Goal: Information Seeking & Learning: Learn about a topic

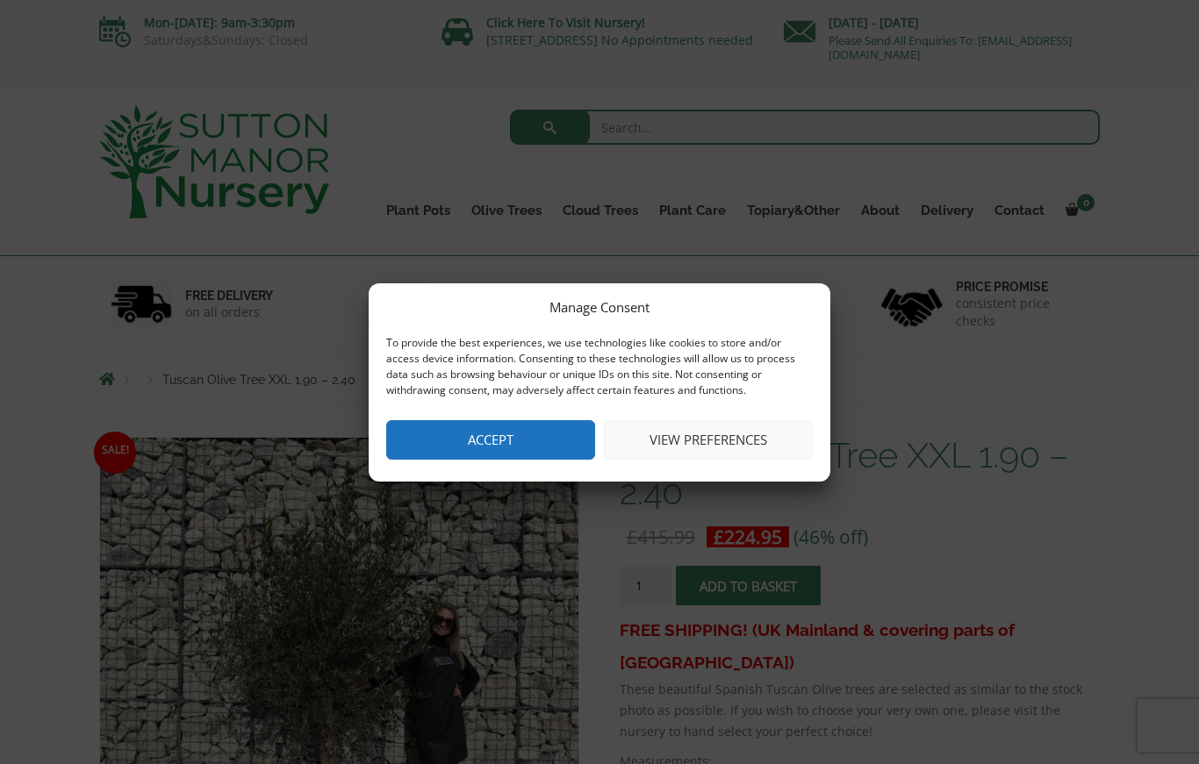
click at [685, 450] on button "View preferences" at bounding box center [708, 439] width 209 height 39
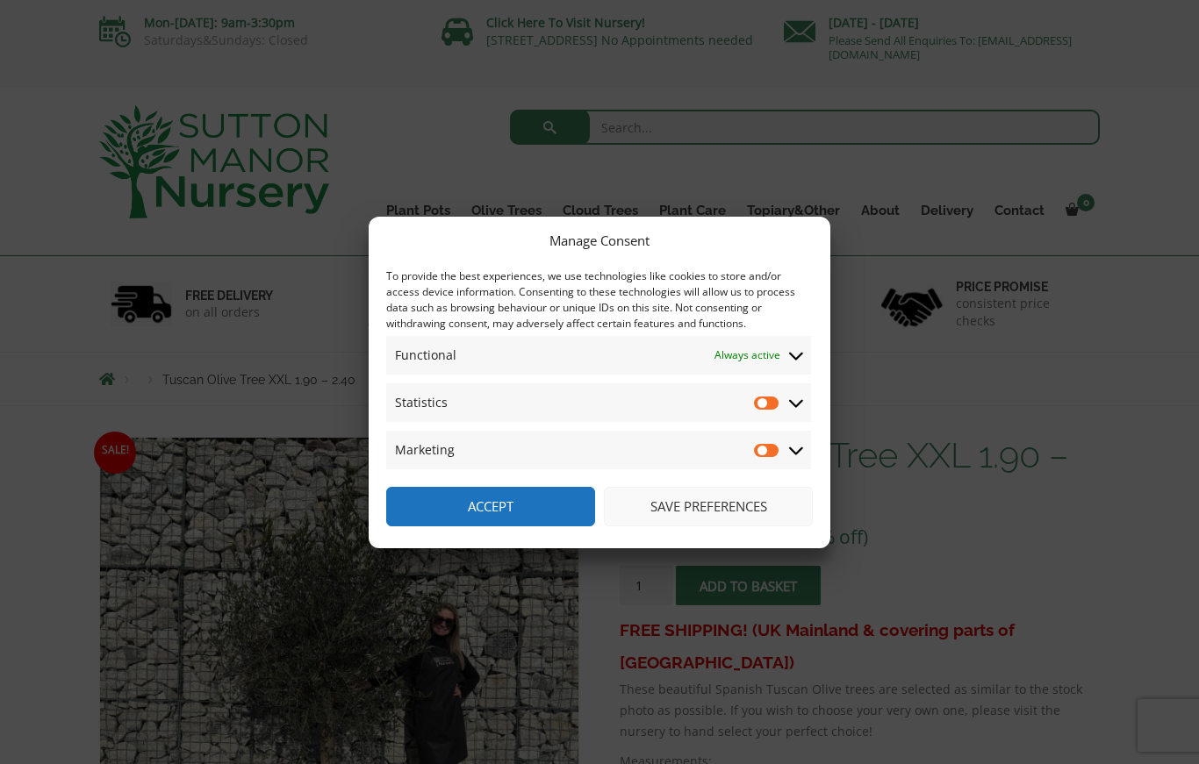
click at [757, 459] on input "Marketing" at bounding box center [767, 450] width 26 height 18
checkbox input "true"
click at [760, 412] on input "Statistics" at bounding box center [767, 403] width 26 height 18
checkbox input "true"
click at [734, 513] on button "Save preferences" at bounding box center [708, 506] width 209 height 39
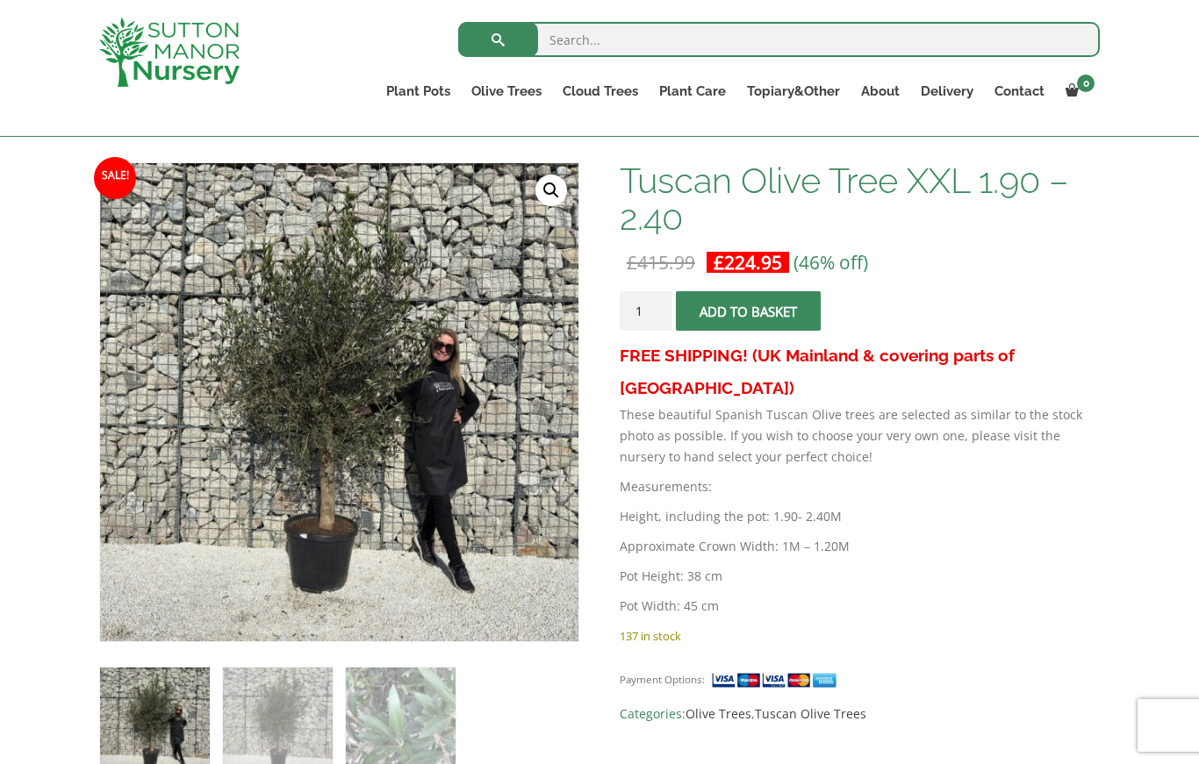
scroll to position [242, 0]
click at [553, 191] on link "🔍" at bounding box center [551, 192] width 32 height 32
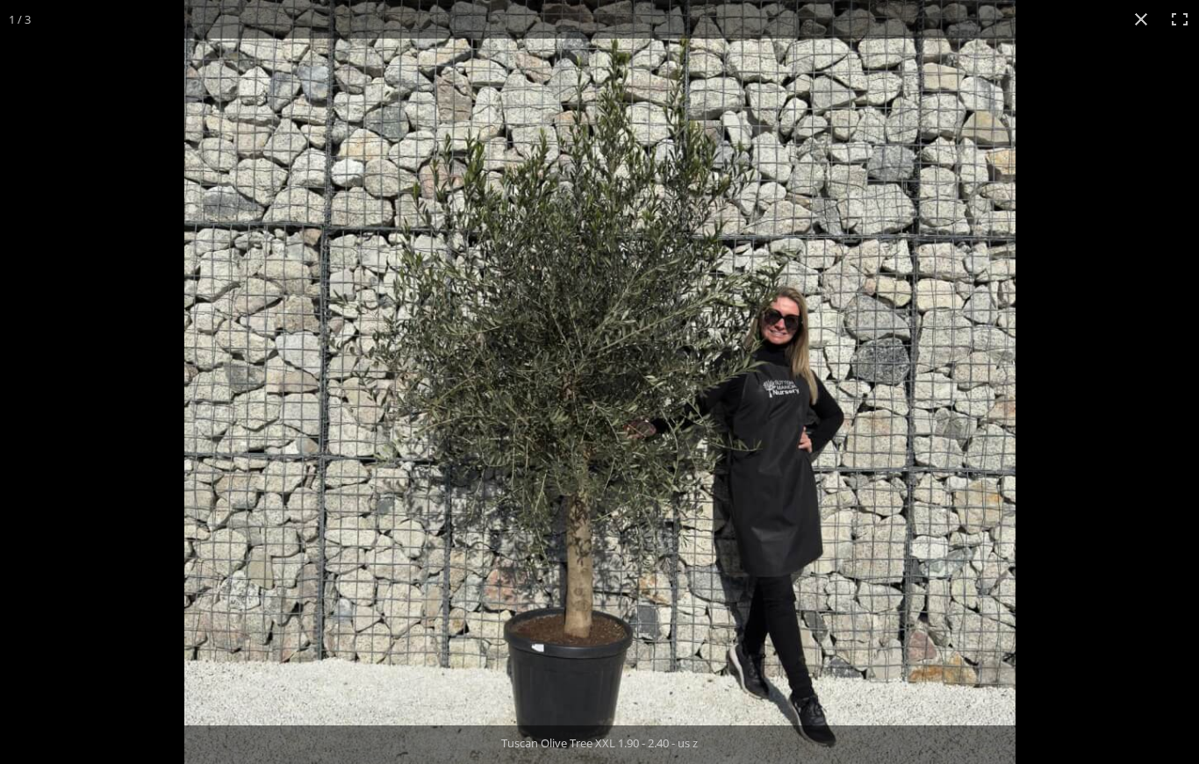
click at [1144, 22] on button "Close (Esc)" at bounding box center [1141, 19] width 39 height 39
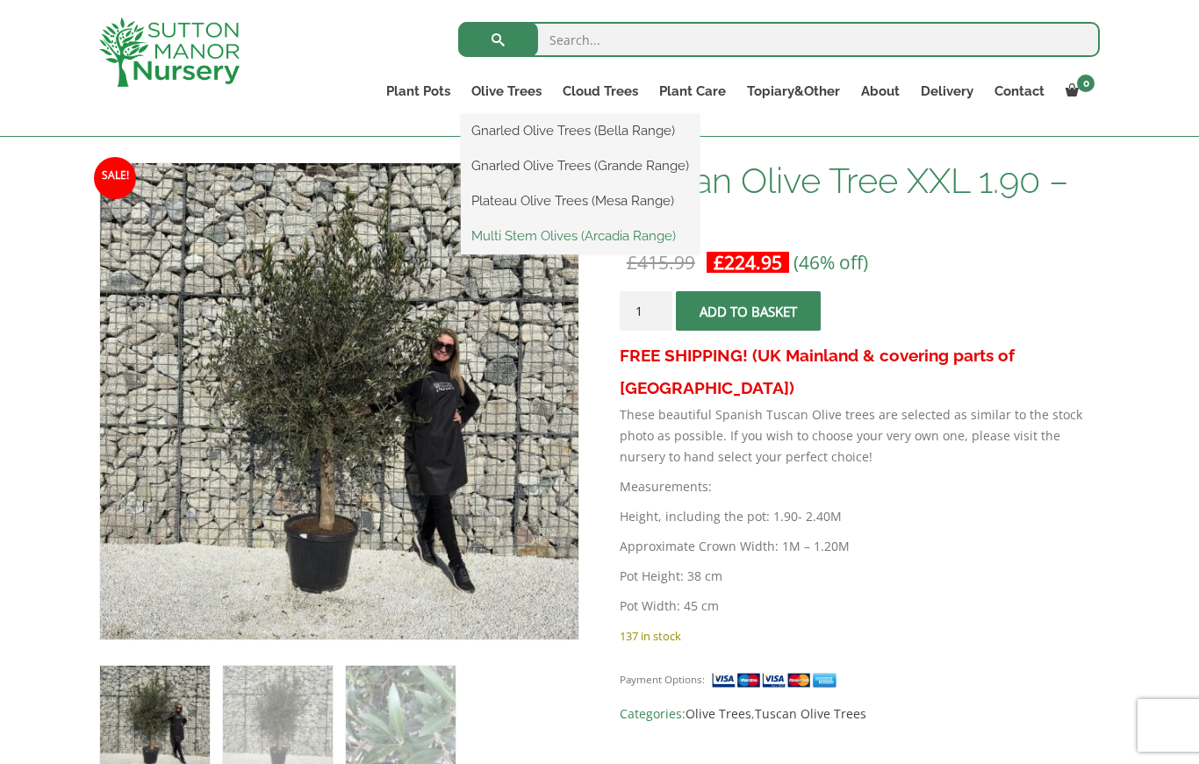
click at [640, 233] on link "Multi Stem Olives (Arcadia Range)" at bounding box center [580, 236] width 239 height 26
click at [587, 196] on link "Plateau Olive Trees (Mesa Range)" at bounding box center [580, 201] width 239 height 26
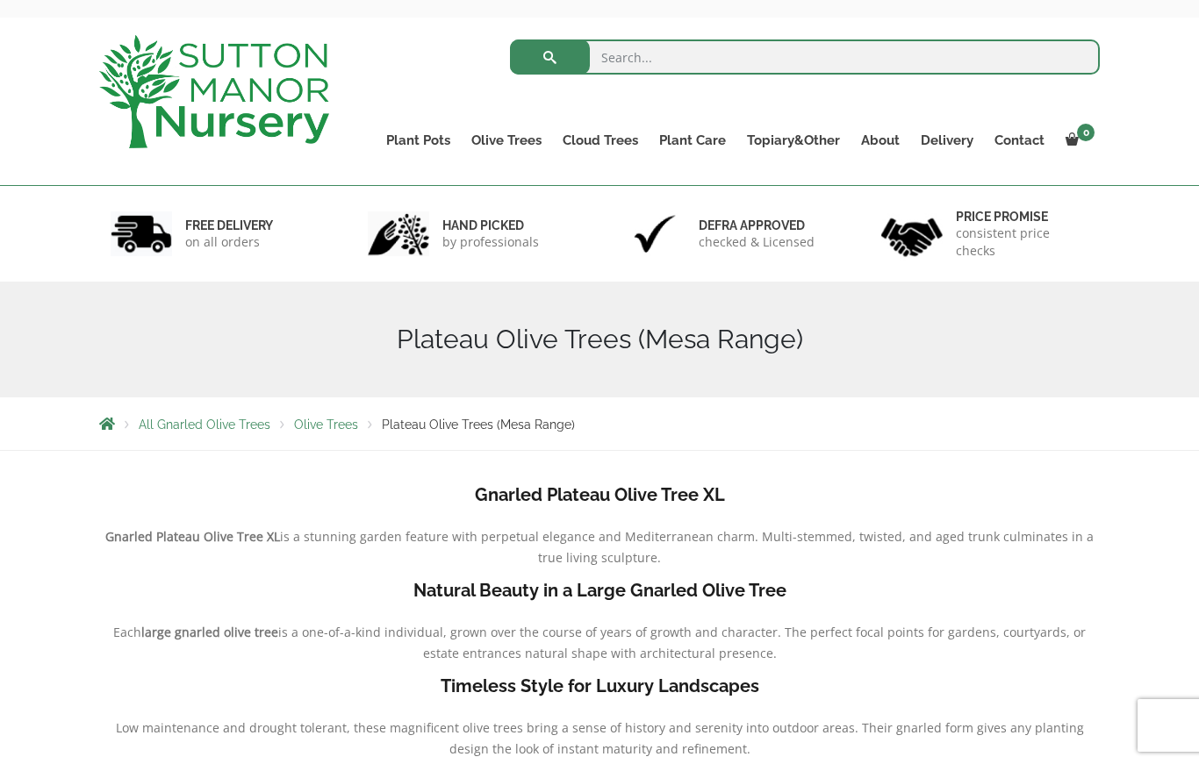
scroll to position [78, 0]
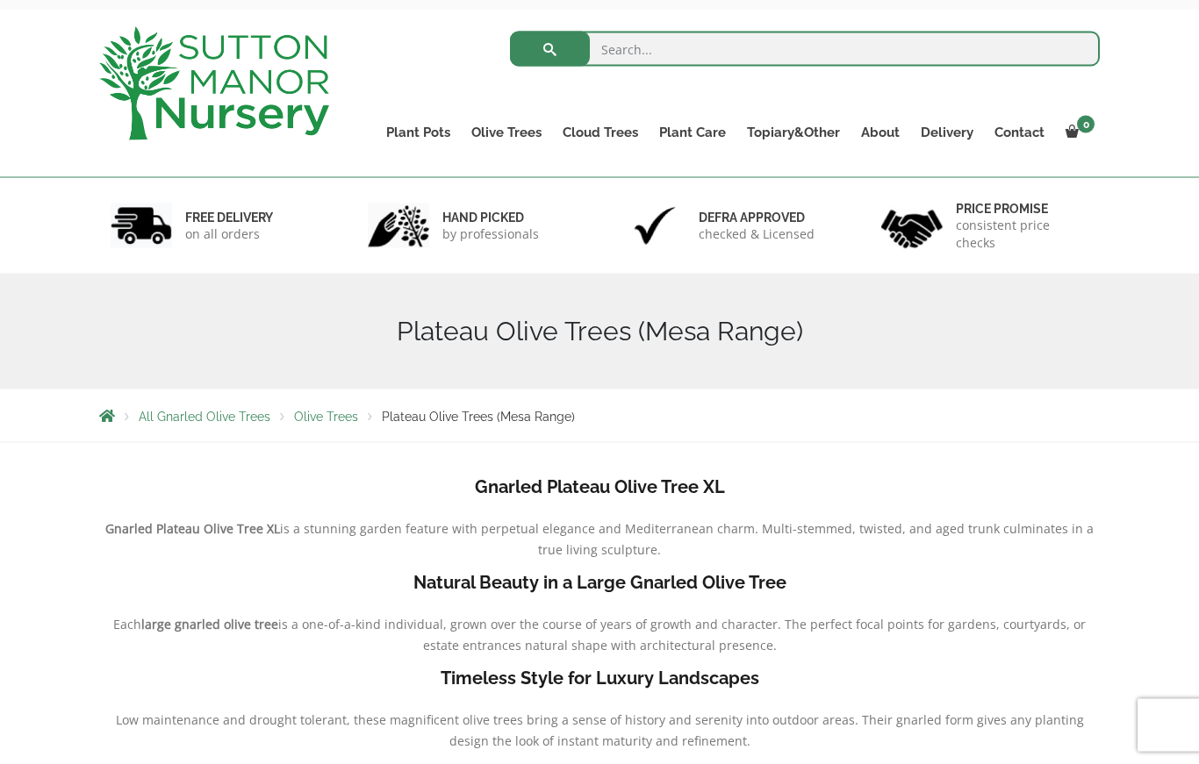
click at [692, 673] on b "Timeless Style for Luxury Landscapes" at bounding box center [600, 678] width 319 height 21
click at [572, 674] on b "Timeless Style for Luxury Landscapes" at bounding box center [600, 678] width 319 height 21
click at [625, 674] on b "Timeless Style for Luxury Landscapes" at bounding box center [600, 678] width 319 height 21
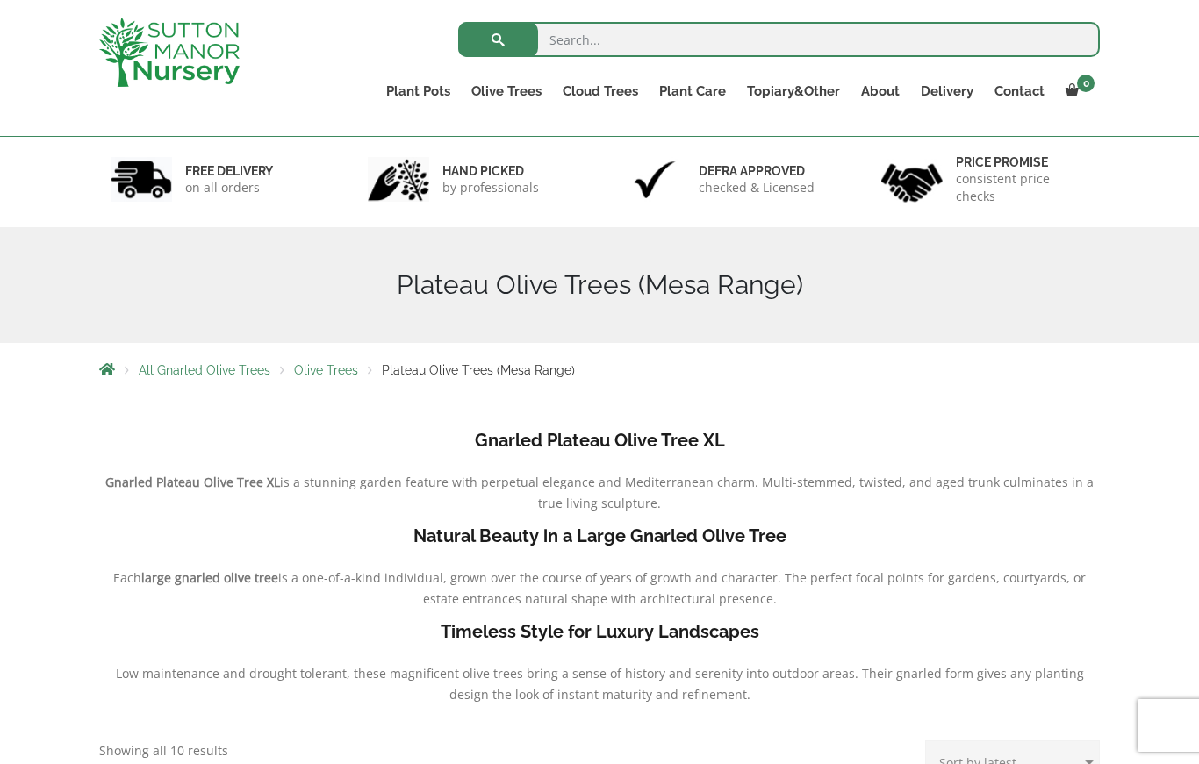
scroll to position [161, 0]
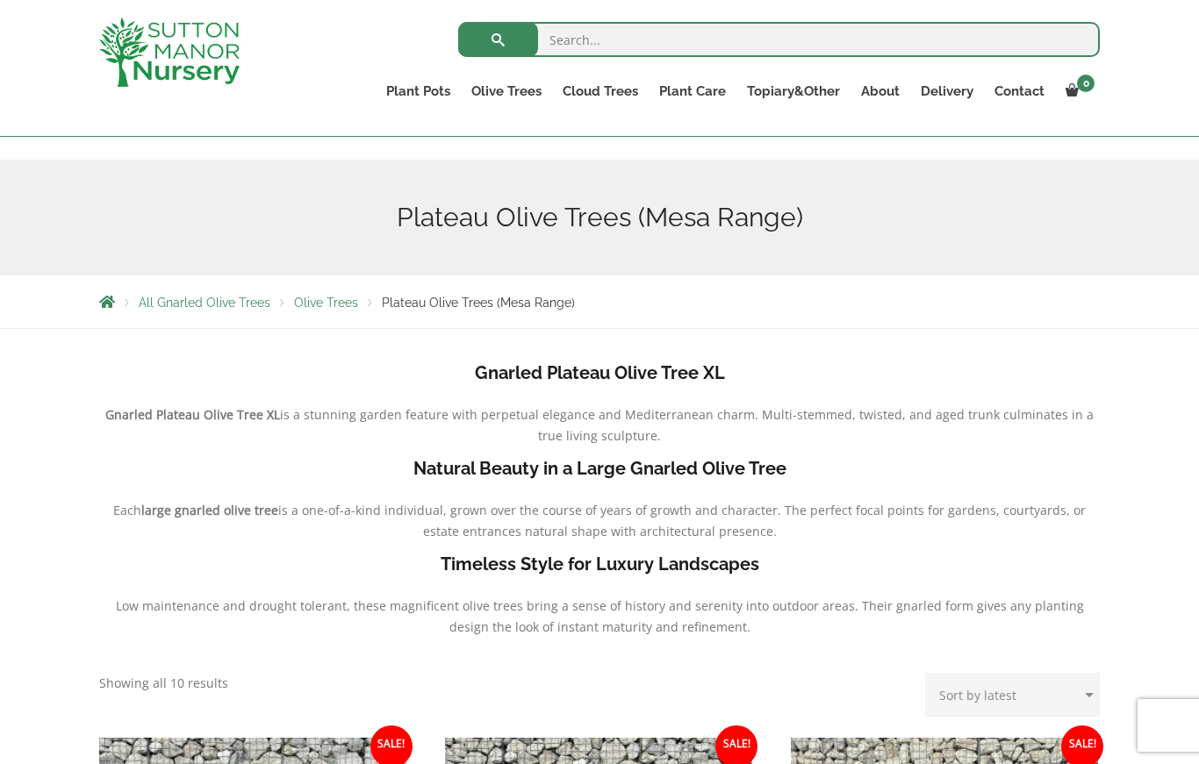
click at [667, 578] on h4 "Timeless Style for Luxury Landscapes" at bounding box center [599, 564] width 1001 height 27
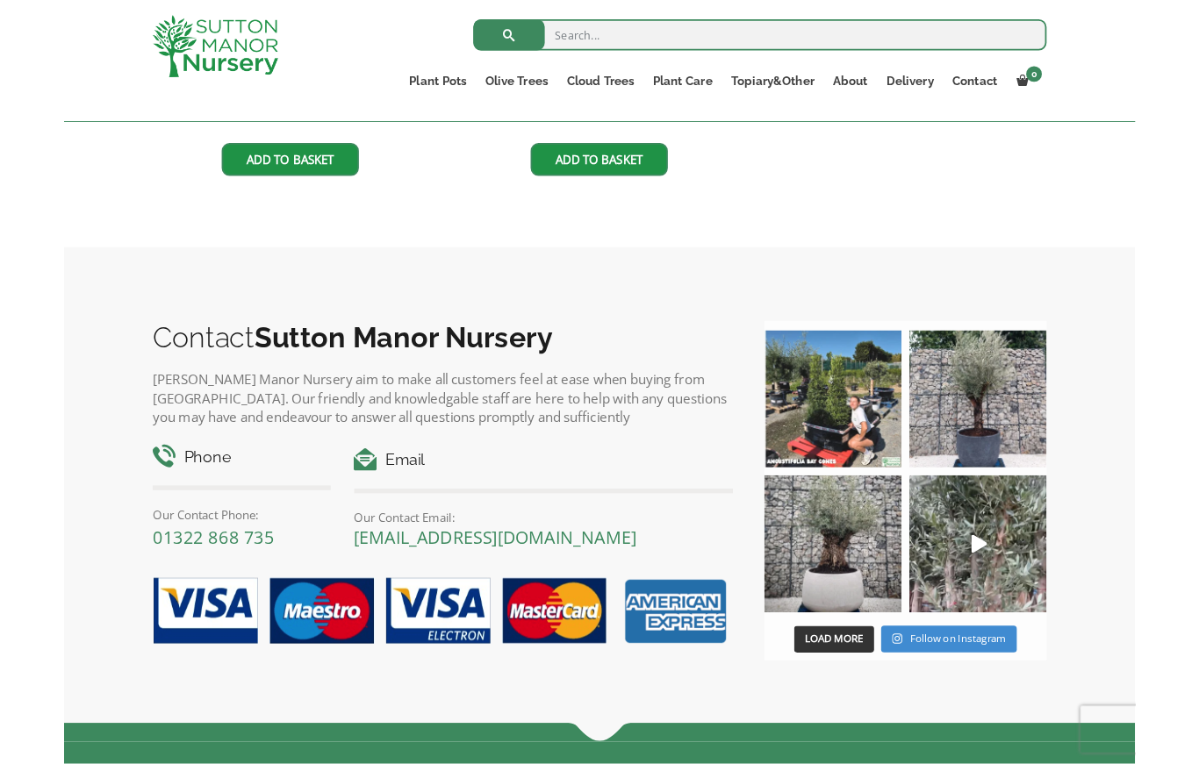
scroll to position [1534, 0]
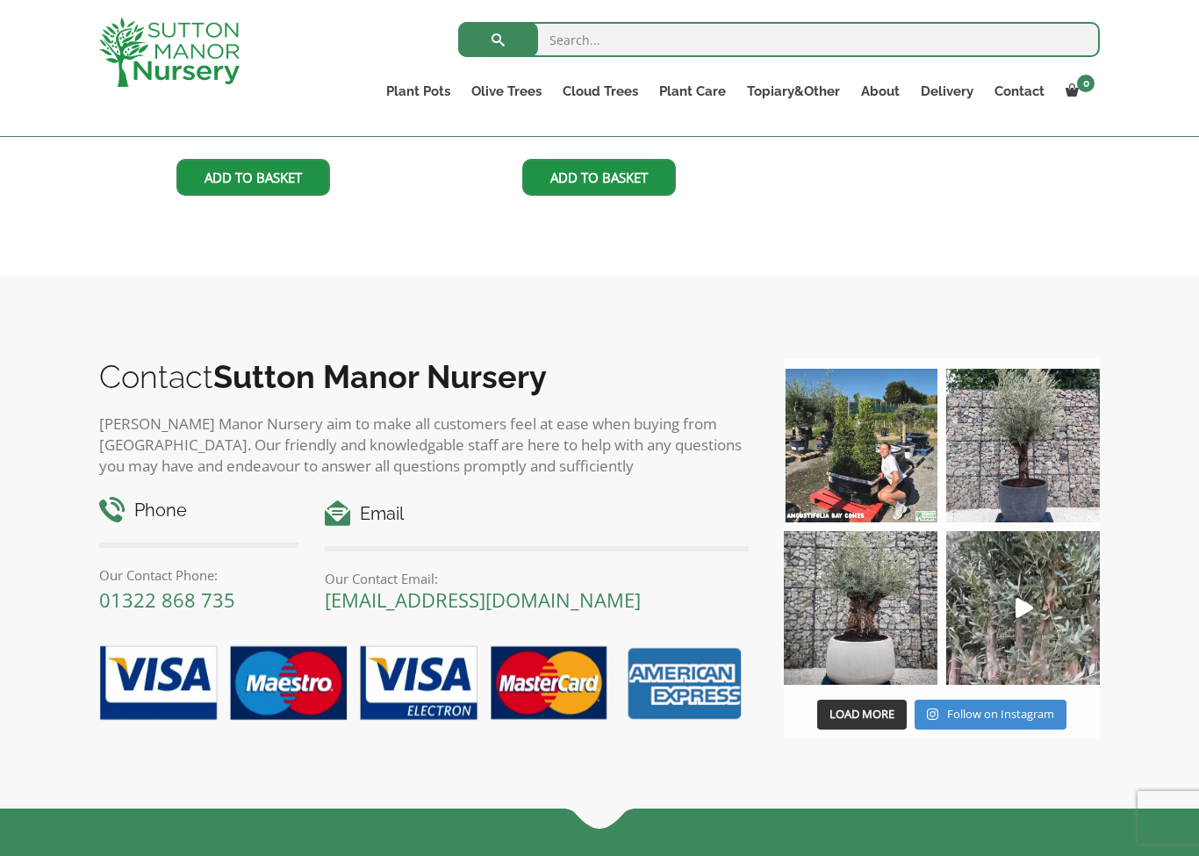
click at [858, 633] on img at bounding box center [861, 608] width 154 height 154
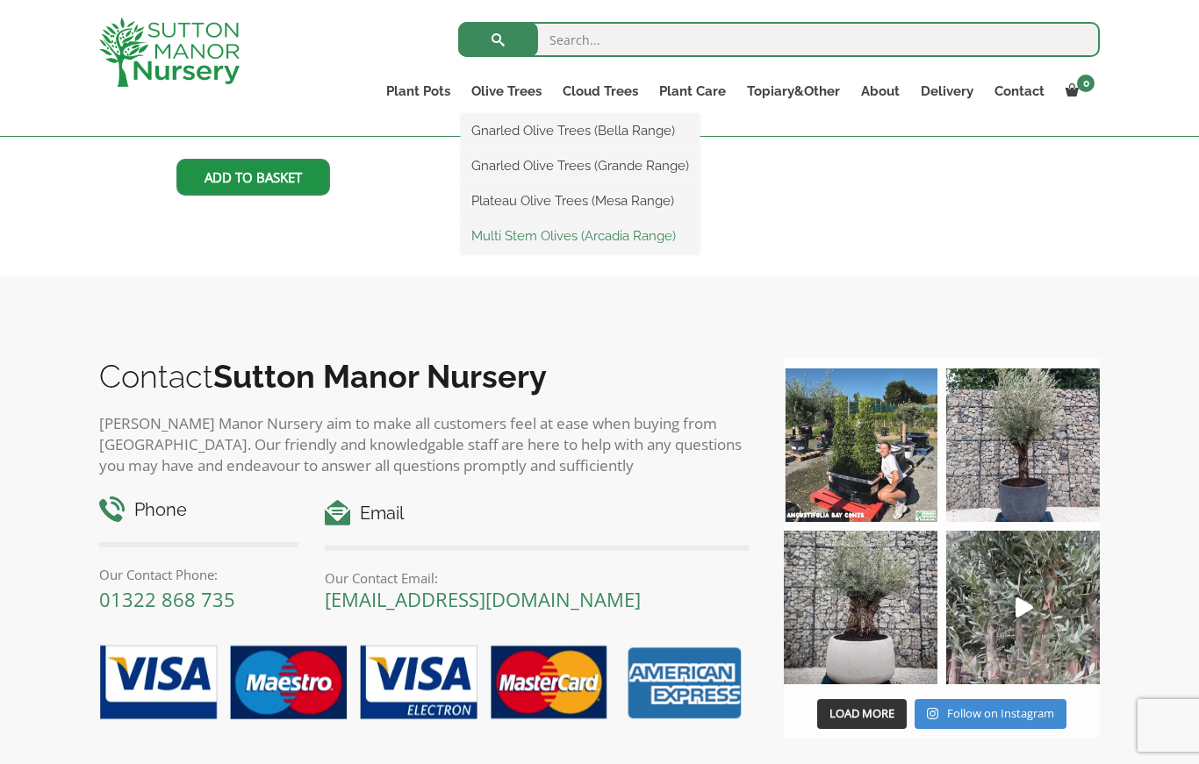
click at [636, 238] on link "Multi Stem Olives (Arcadia Range)" at bounding box center [580, 236] width 239 height 26
